Goal: Task Accomplishment & Management: Manage account settings

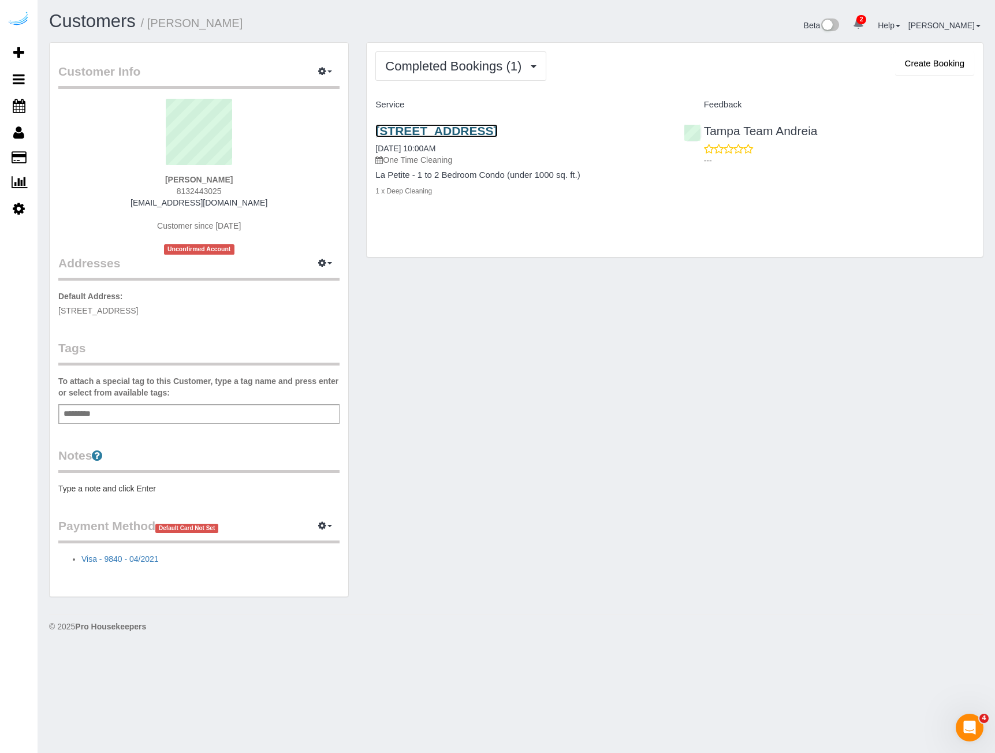
click at [436, 129] on link "[STREET_ADDRESS]" at bounding box center [436, 130] width 122 height 13
click at [440, 68] on span "Completed Bookings (1)" at bounding box center [456, 66] width 142 height 14
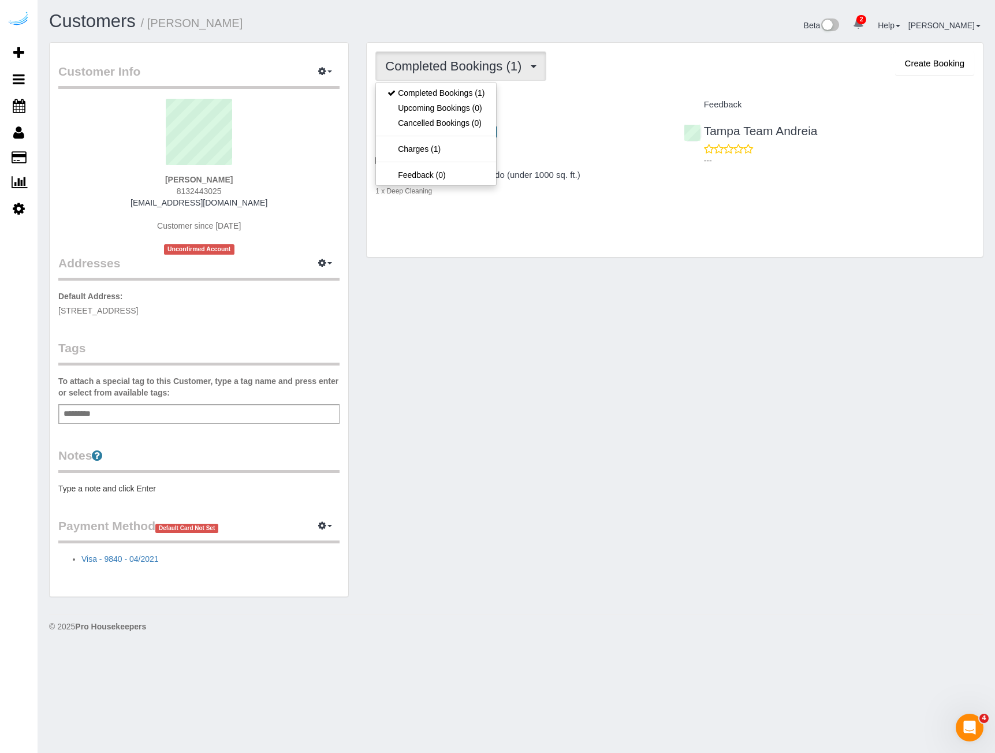
click at [451, 324] on div "Customer Info Edit Contact Info Send Message Email Preferences Special Sales Ta…" at bounding box center [515, 325] width 951 height 566
click at [517, 72] on span "Completed Bookings (1)" at bounding box center [456, 66] width 142 height 14
click at [451, 151] on link "Charges (1)" at bounding box center [436, 148] width 120 height 15
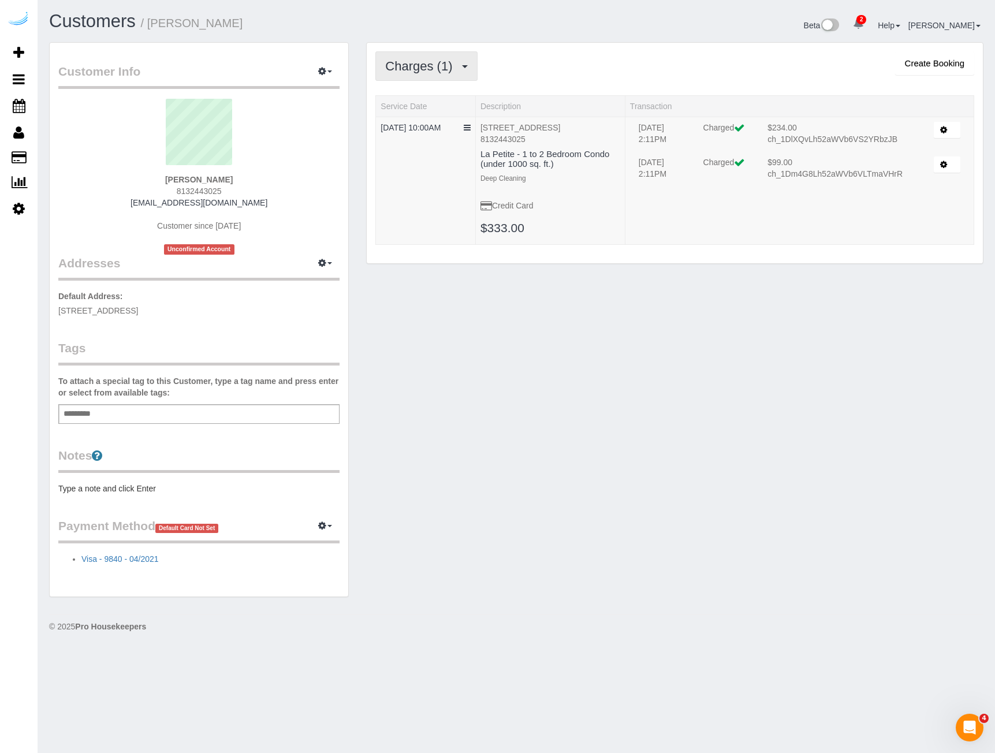
click at [445, 58] on button "Charges (1)" at bounding box center [426, 65] width 102 height 29
click at [513, 391] on div "Customer Info Edit Contact Info Send Message Email Preferences Special Sales Ta…" at bounding box center [515, 325] width 951 height 566
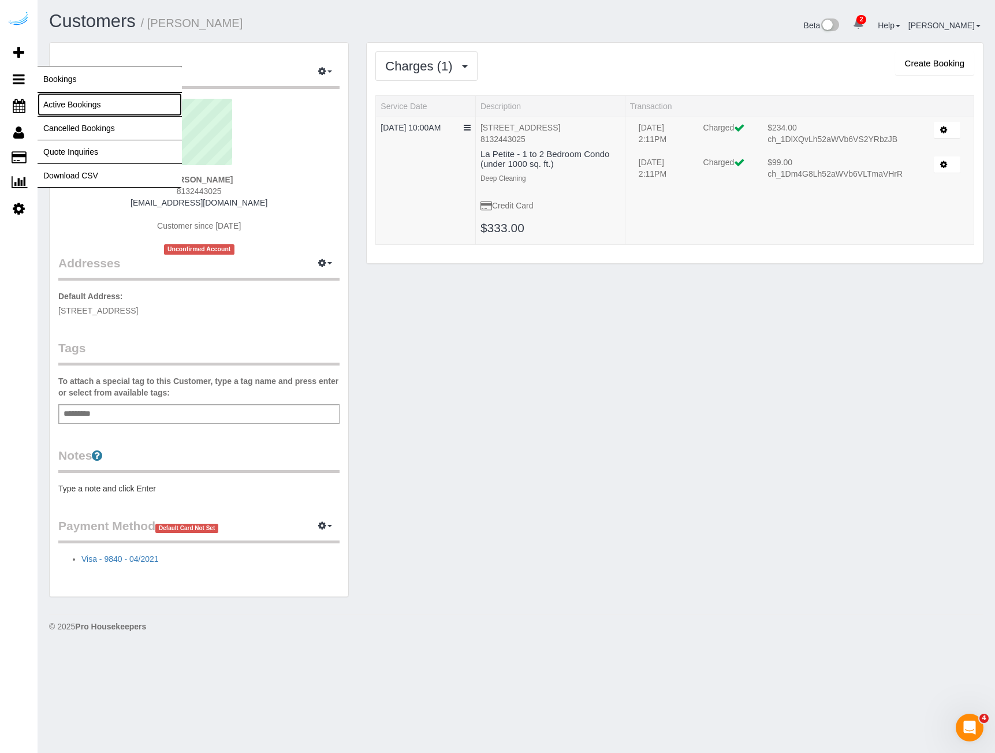
click at [87, 105] on link "Active Bookings" at bounding box center [110, 104] width 144 height 23
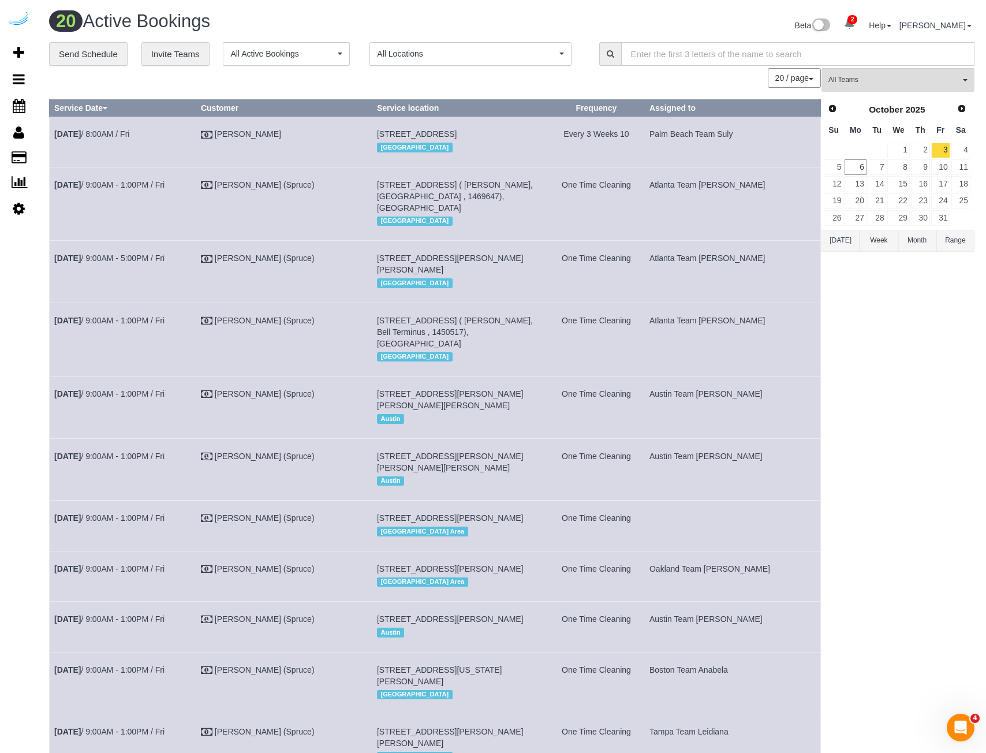
click at [436, 49] on span "All Locations" at bounding box center [467, 54] width 180 height 12
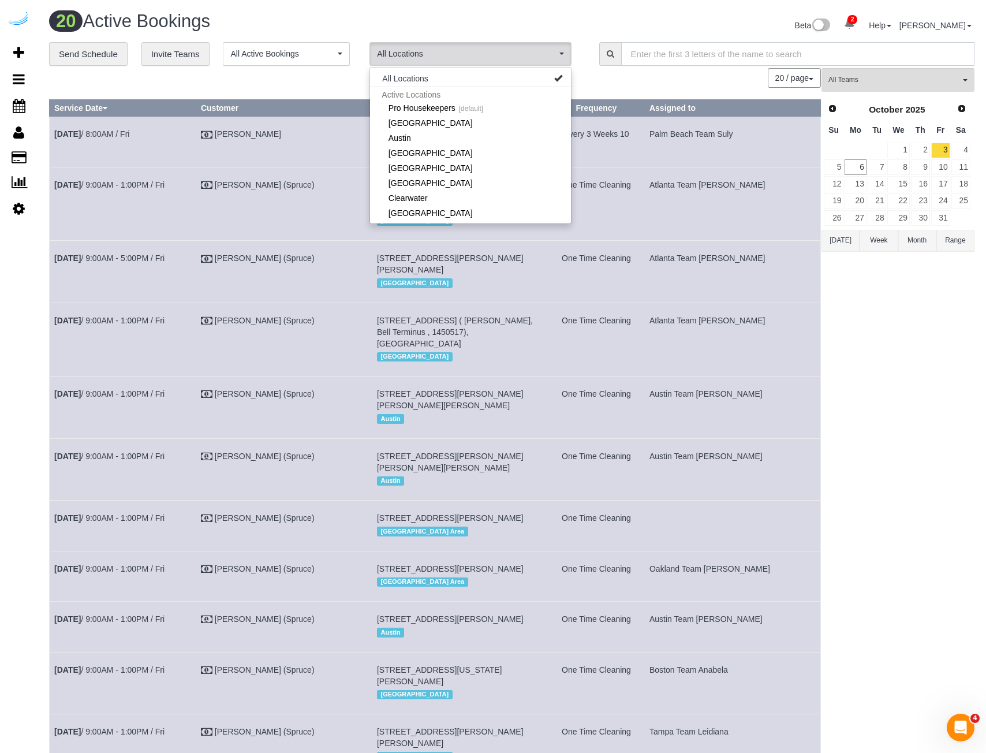
click at [644, 54] on input "text" at bounding box center [797, 54] width 353 height 24
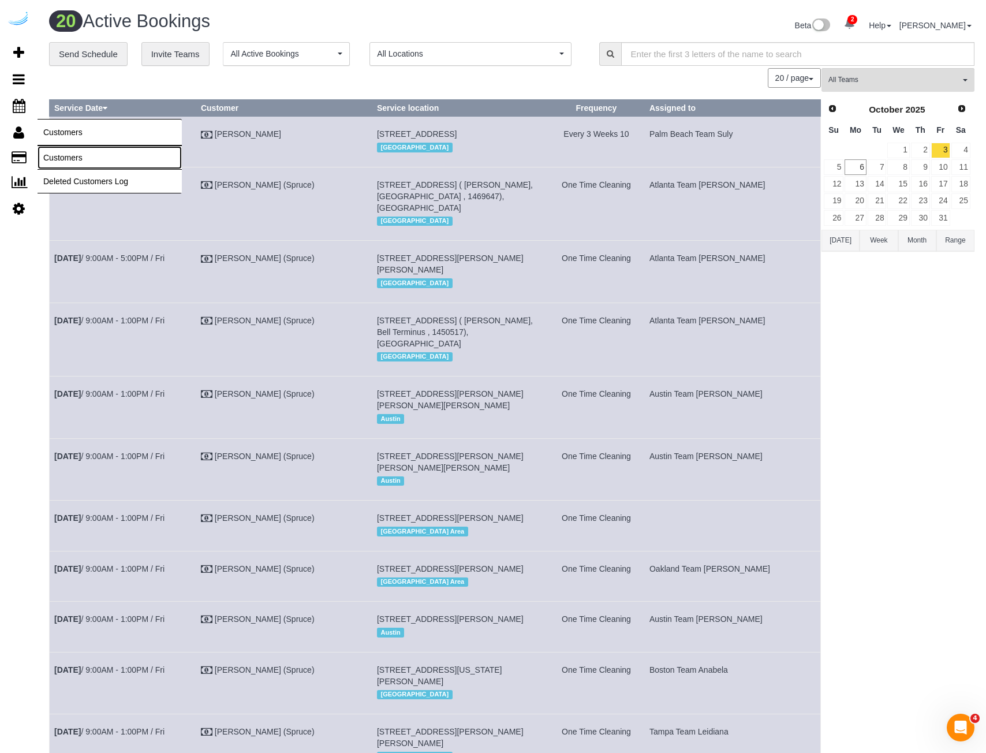
click at [80, 157] on link "Customers" at bounding box center [110, 157] width 144 height 23
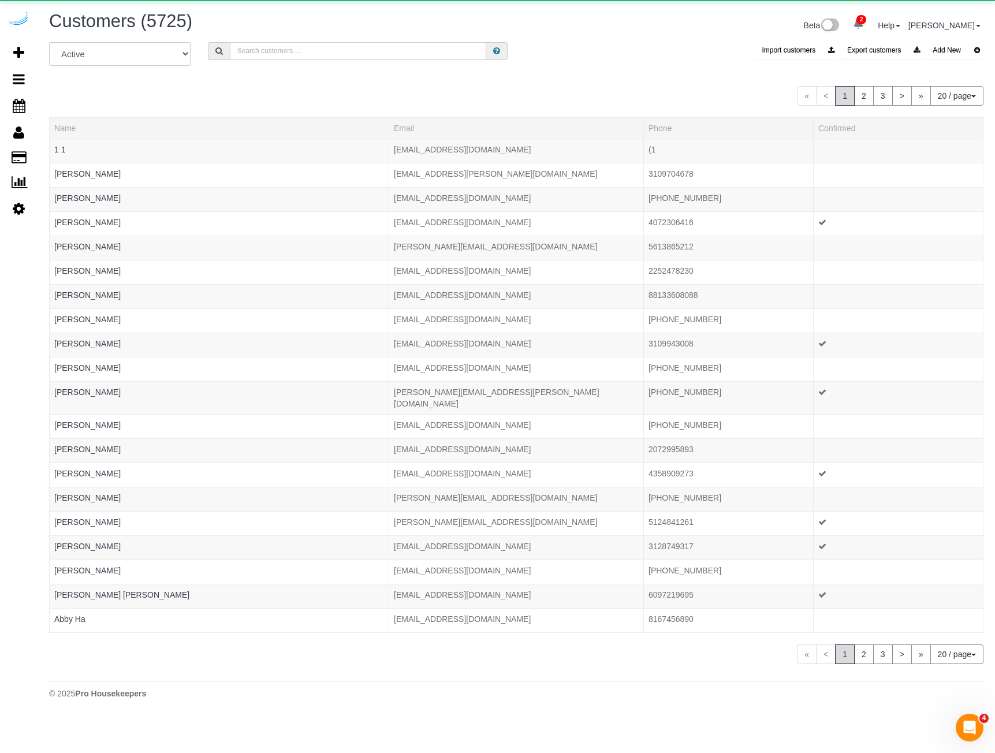
click at [362, 45] on input "text" at bounding box center [358, 51] width 256 height 18
paste input "[EMAIL_ADDRESS][DOMAIN_NAME]"
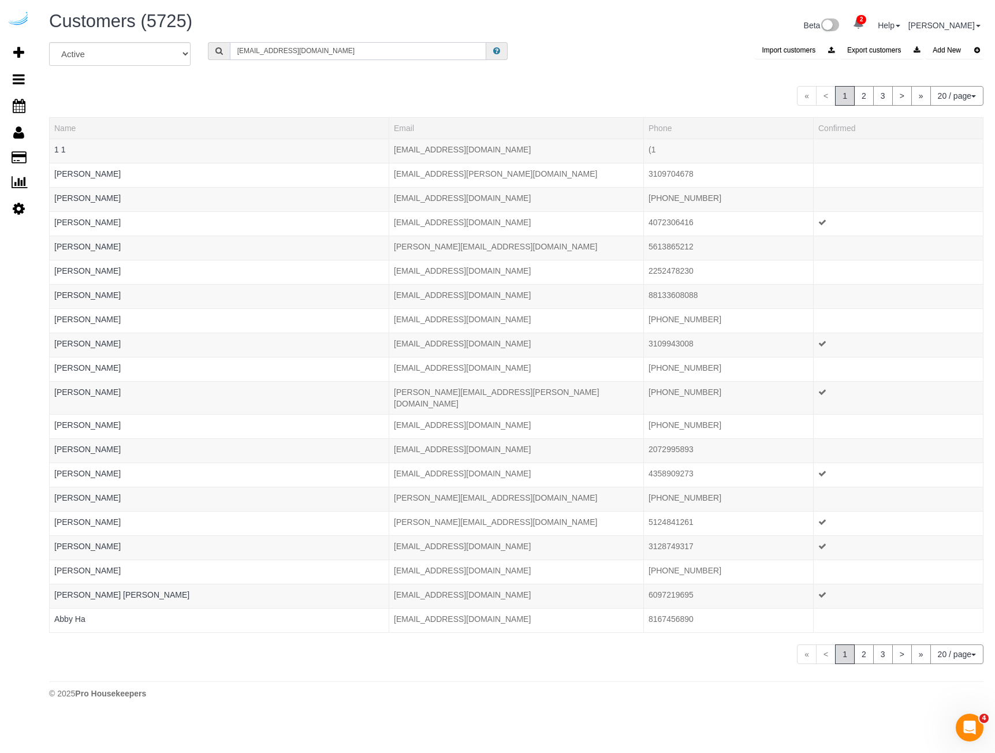
type input "[EMAIL_ADDRESS][DOMAIN_NAME]"
click at [493, 53] on icon at bounding box center [496, 51] width 7 height 8
click at [446, 51] on input "[EMAIL_ADDRESS][DOMAIN_NAME]" at bounding box center [358, 51] width 256 height 18
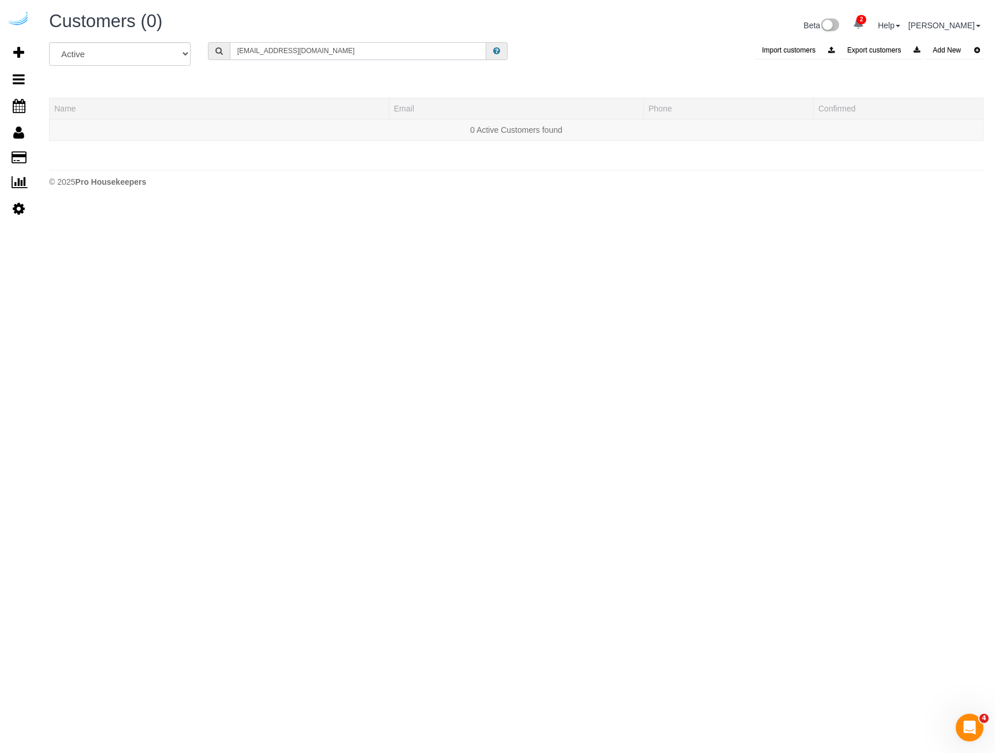
click at [440, 48] on input "[EMAIL_ADDRESS][DOMAIN_NAME]" at bounding box center [358, 51] width 256 height 18
click at [307, 49] on input "text" at bounding box center [358, 51] width 256 height 18
paste input "[EMAIL_ADDRESS][DOMAIN_NAME]"
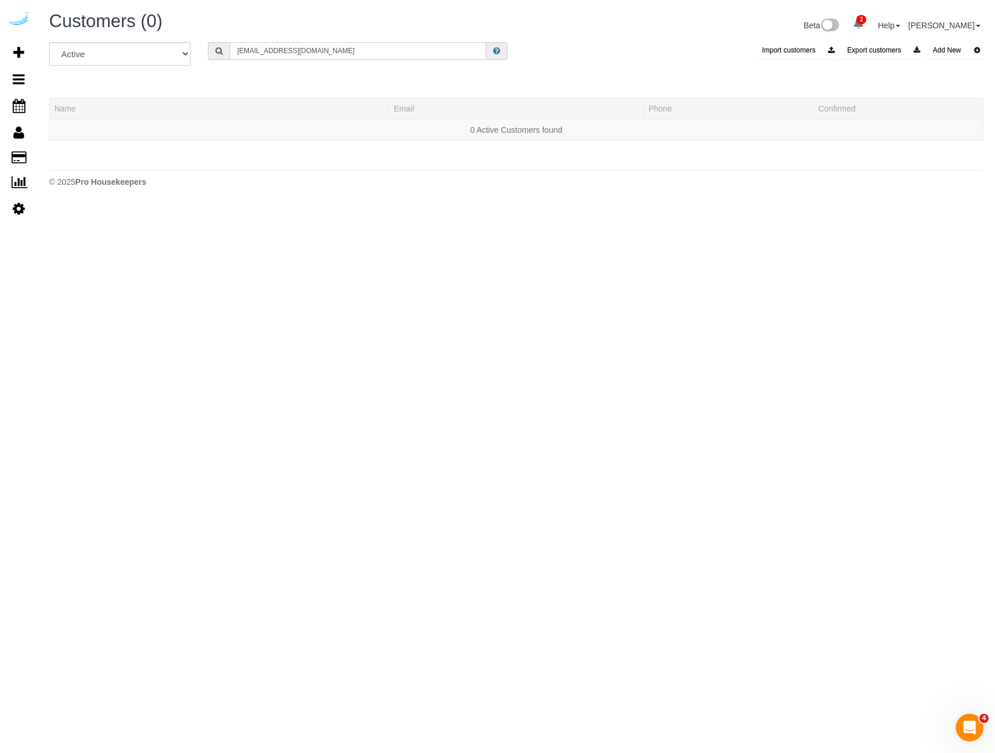
click at [338, 50] on input "[EMAIL_ADDRESS][DOMAIN_NAME]" at bounding box center [358, 51] width 256 height 18
paste input "nilsartaylor"
click at [343, 42] on input "[EMAIL_ADDRESS][DOMAIN_NAME]" at bounding box center [358, 51] width 256 height 18
paste input "[EMAIL_ADDRESS]"
click at [350, 51] on input "[EMAIL_ADDRESS][DOMAIN_NAME]" at bounding box center [358, 51] width 256 height 18
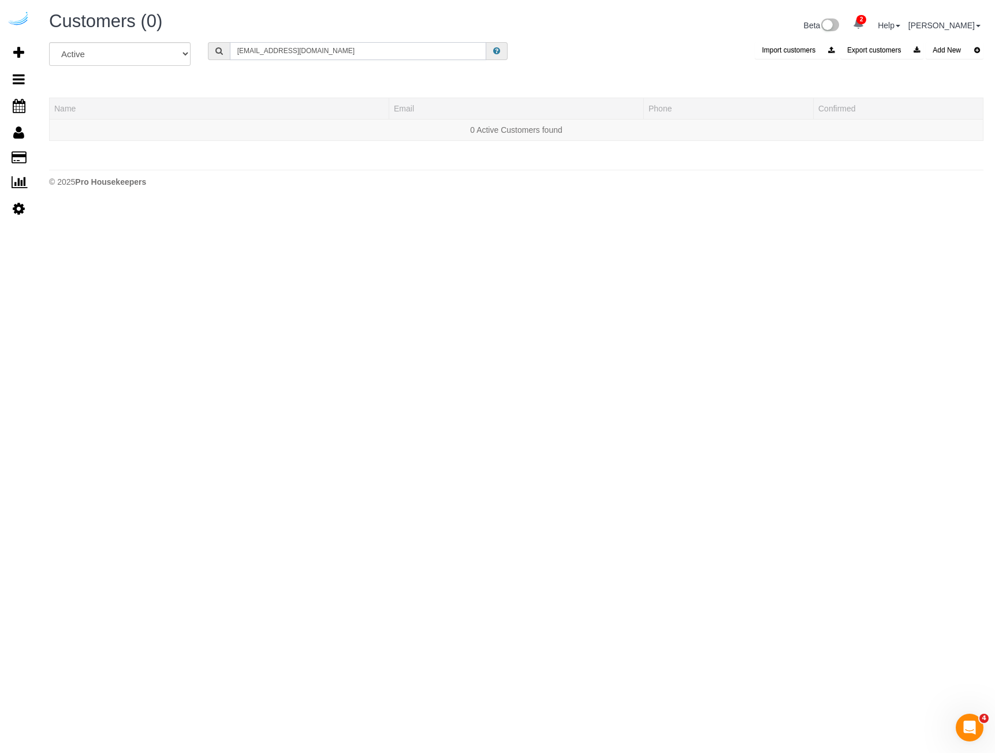
paste input "[EMAIL_ADDRESS]"
click at [315, 52] on input "[EMAIL_ADDRESS][DOMAIN_NAME]" at bounding box center [358, 51] width 256 height 18
paste input "[EMAIL_ADDRESS]"
click at [328, 43] on input "[EMAIL_ADDRESS][DOMAIN_NAME]" at bounding box center [358, 51] width 256 height 18
paste input "deravinshantz"
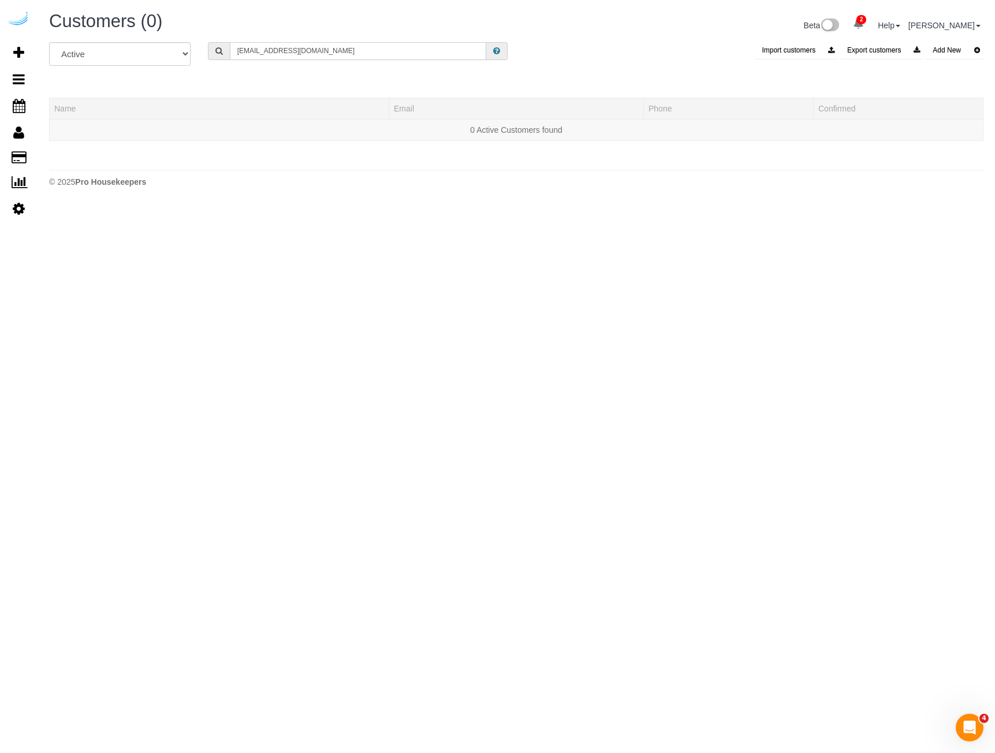
click at [335, 42] on input "[EMAIL_ADDRESS][DOMAIN_NAME]" at bounding box center [358, 51] width 256 height 18
paste input "lisanicolelandry"
click at [404, 54] on input "[EMAIL_ADDRESS][DOMAIN_NAME]" at bounding box center [358, 51] width 256 height 18
paste input "taylorsmith110"
click at [292, 44] on input "[EMAIL_ADDRESS][DOMAIN_NAME]" at bounding box center [358, 51] width 256 height 18
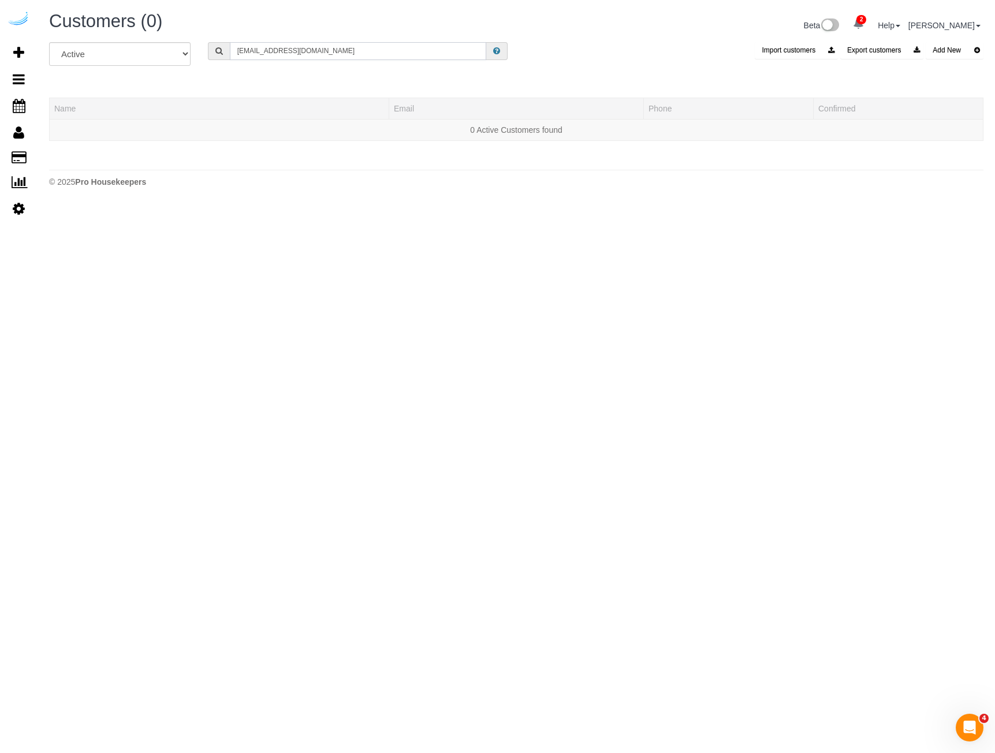
paste input "[EMAIL_ADDRESS]"
type input "[EMAIL_ADDRESS][DOMAIN_NAME]"
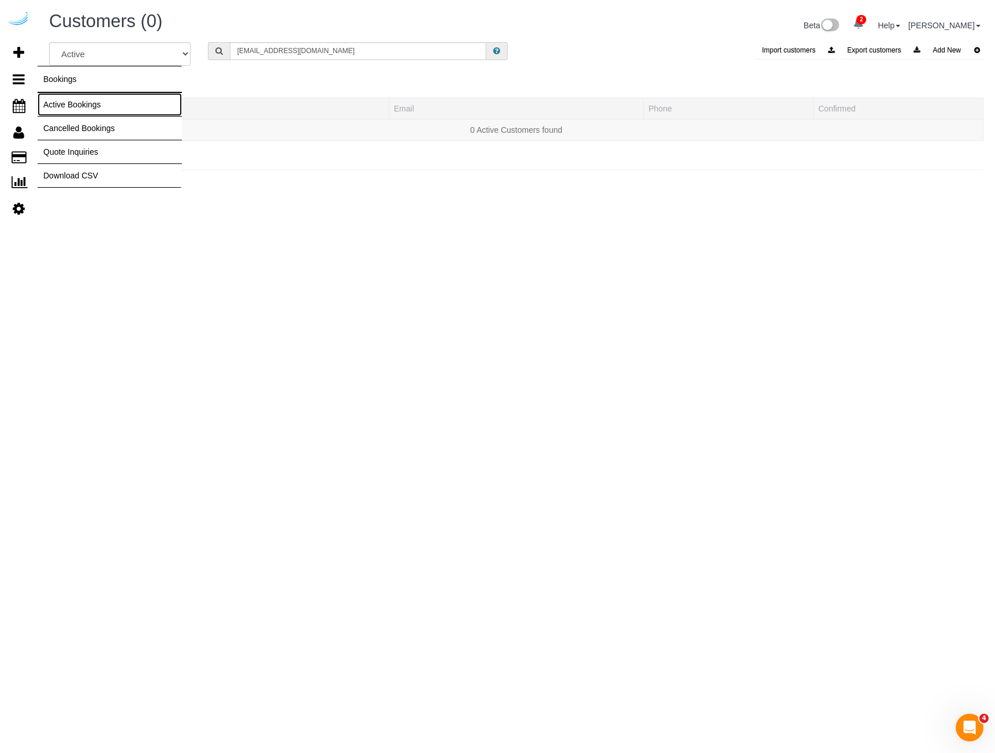
click at [67, 104] on link "Active Bookings" at bounding box center [110, 104] width 144 height 23
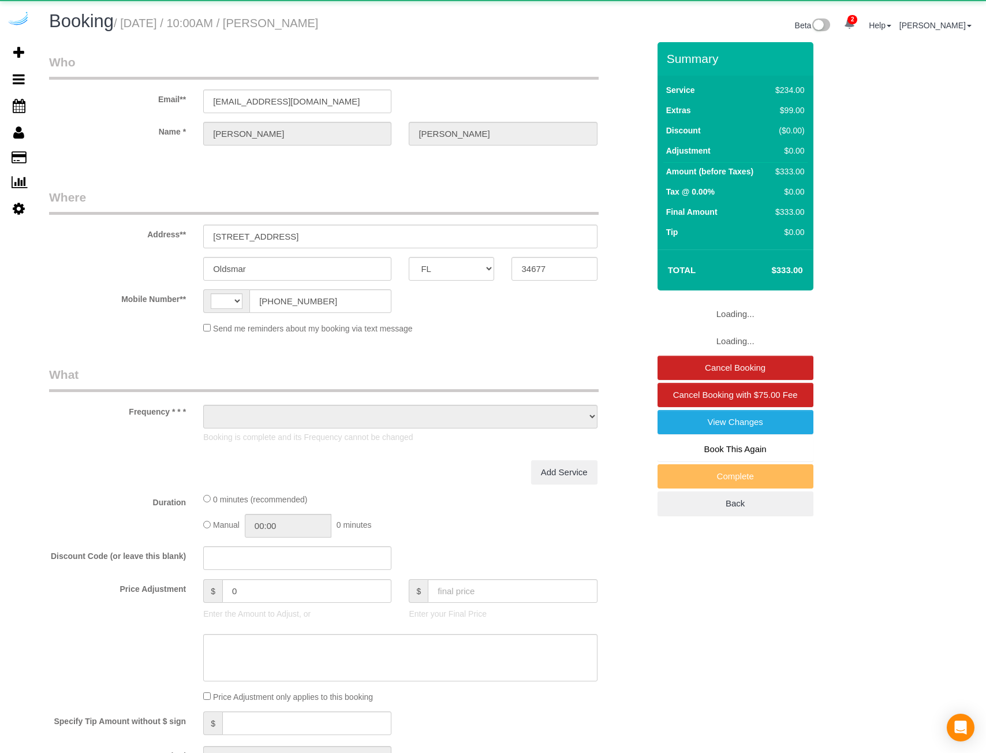
select select "FL"
select select "string:US"
select select "object:1227"
select select "spot6"
